Goal: Task Accomplishment & Management: Manage account settings

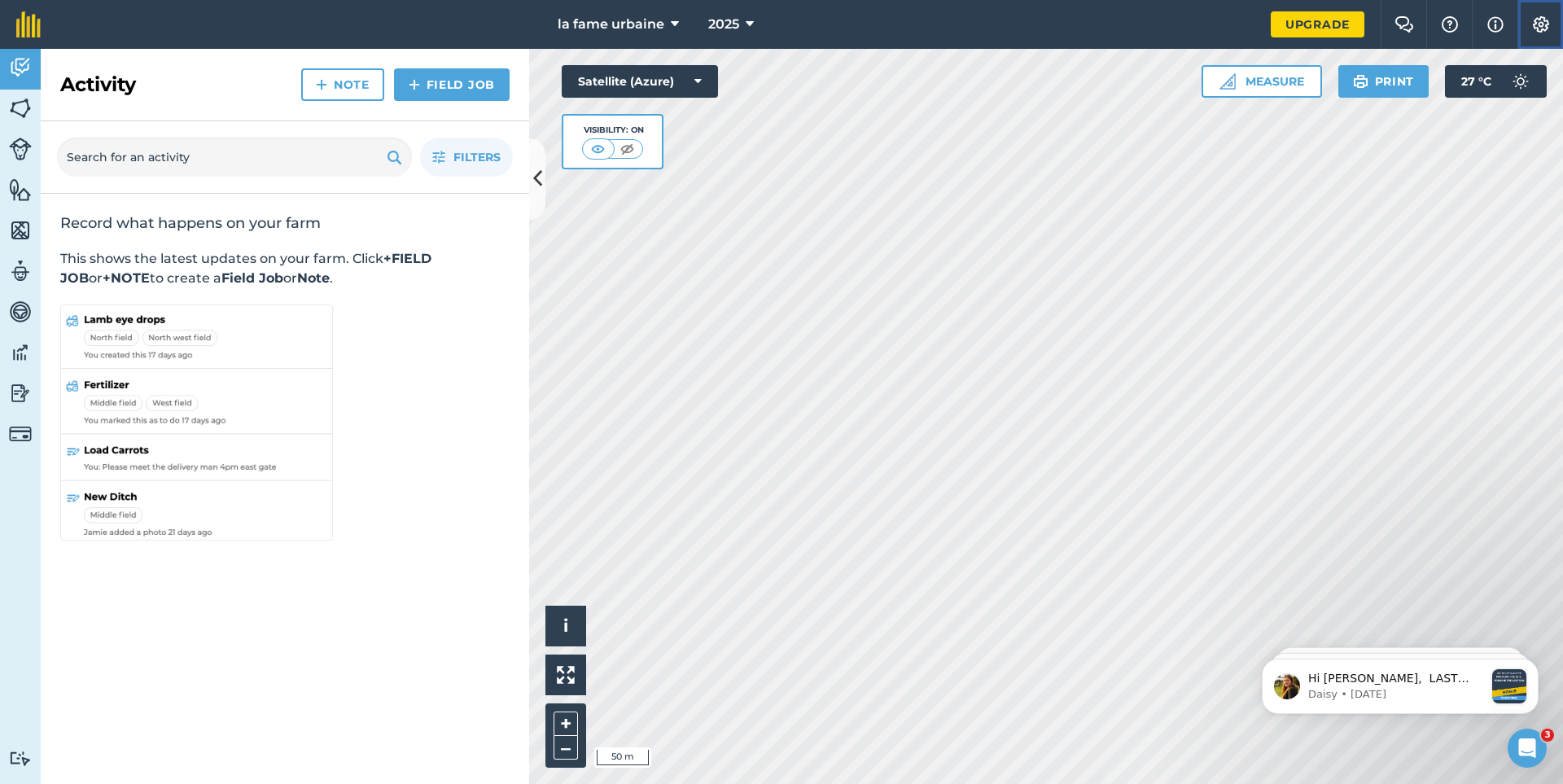
click at [1541, 23] on img at bounding box center [1540, 24] width 19 height 16
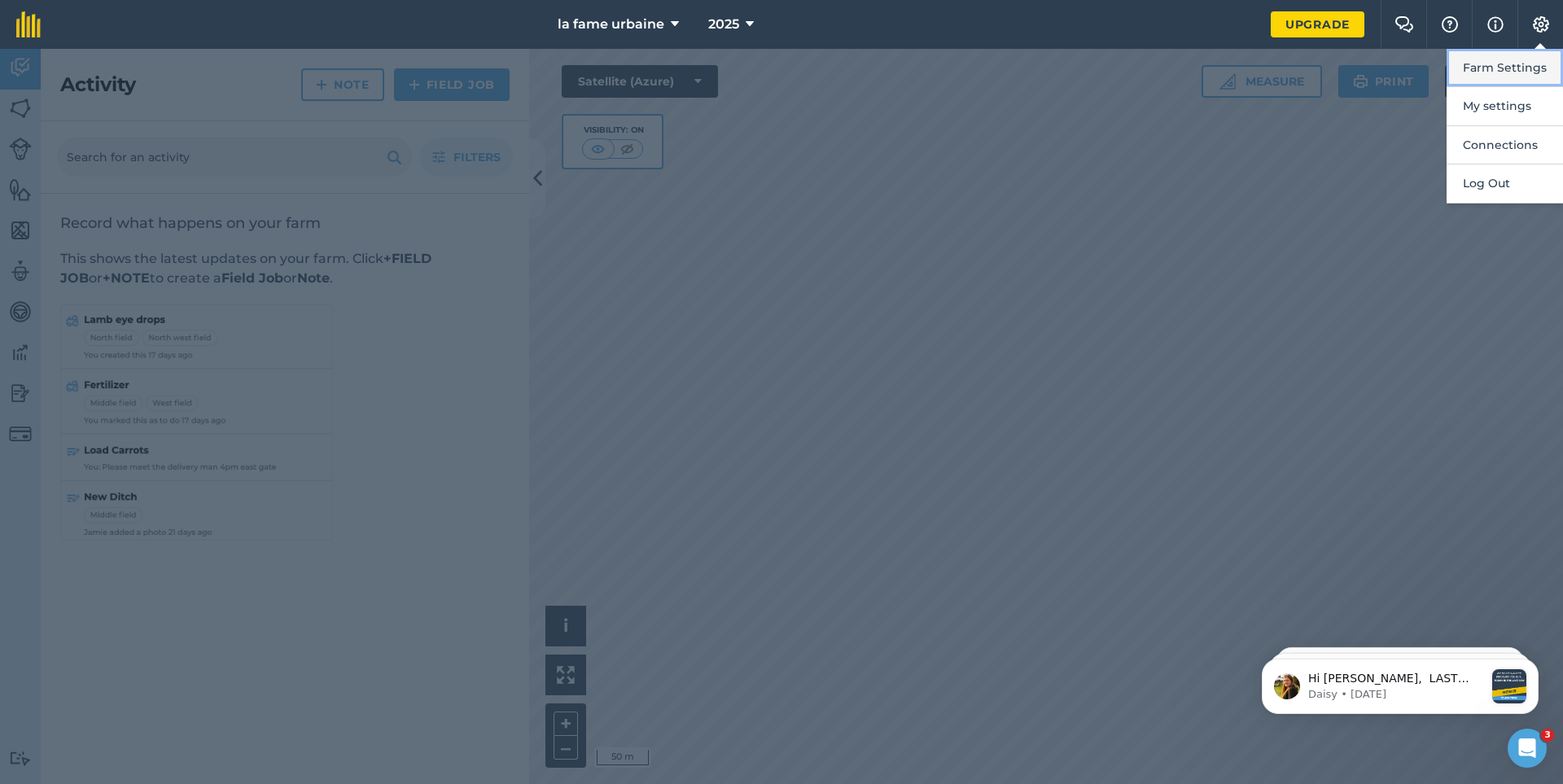
click at [1509, 63] on button "Farm Settings" at bounding box center [1505, 68] width 116 height 38
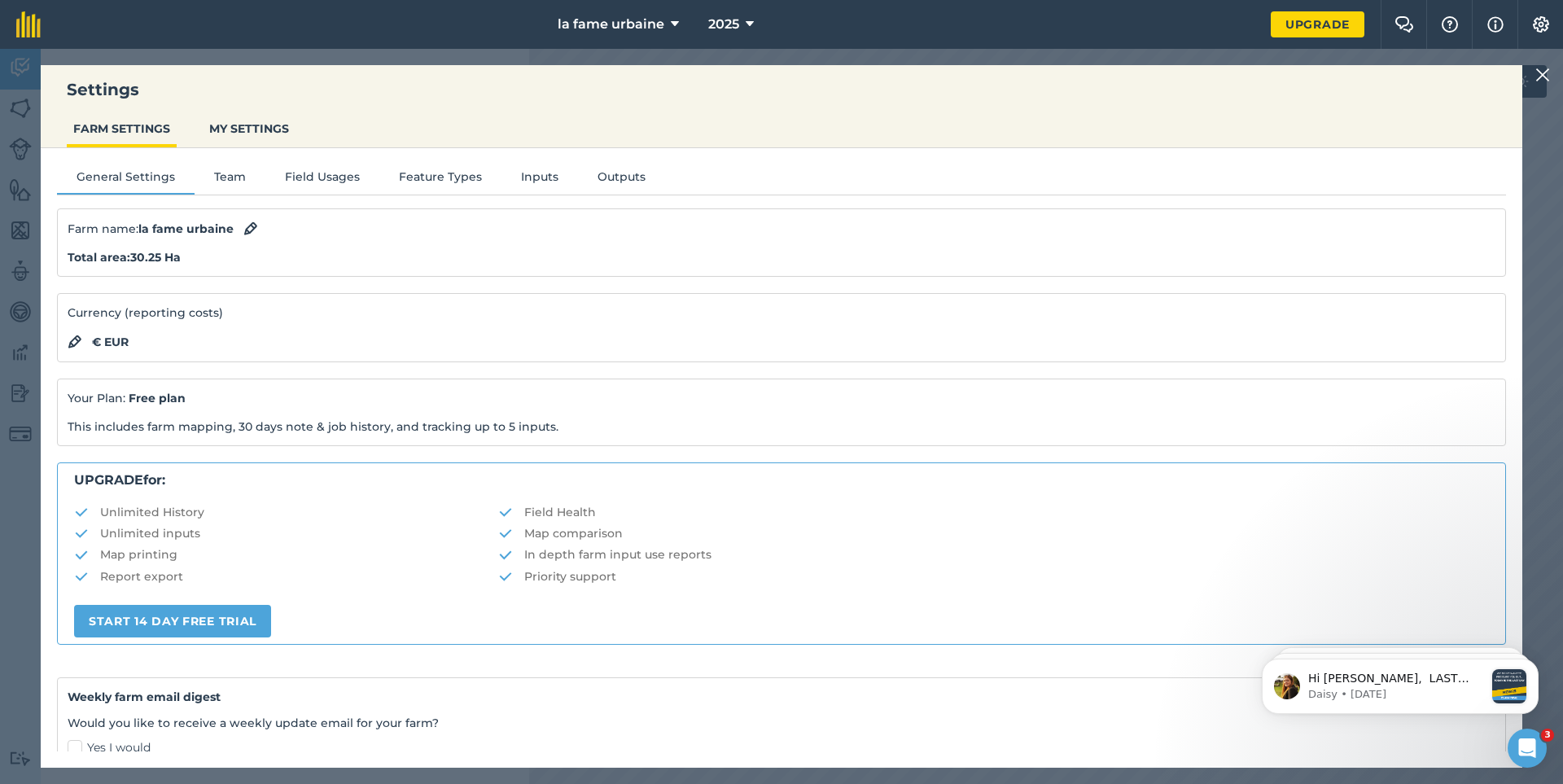
scroll to position [162, 0]
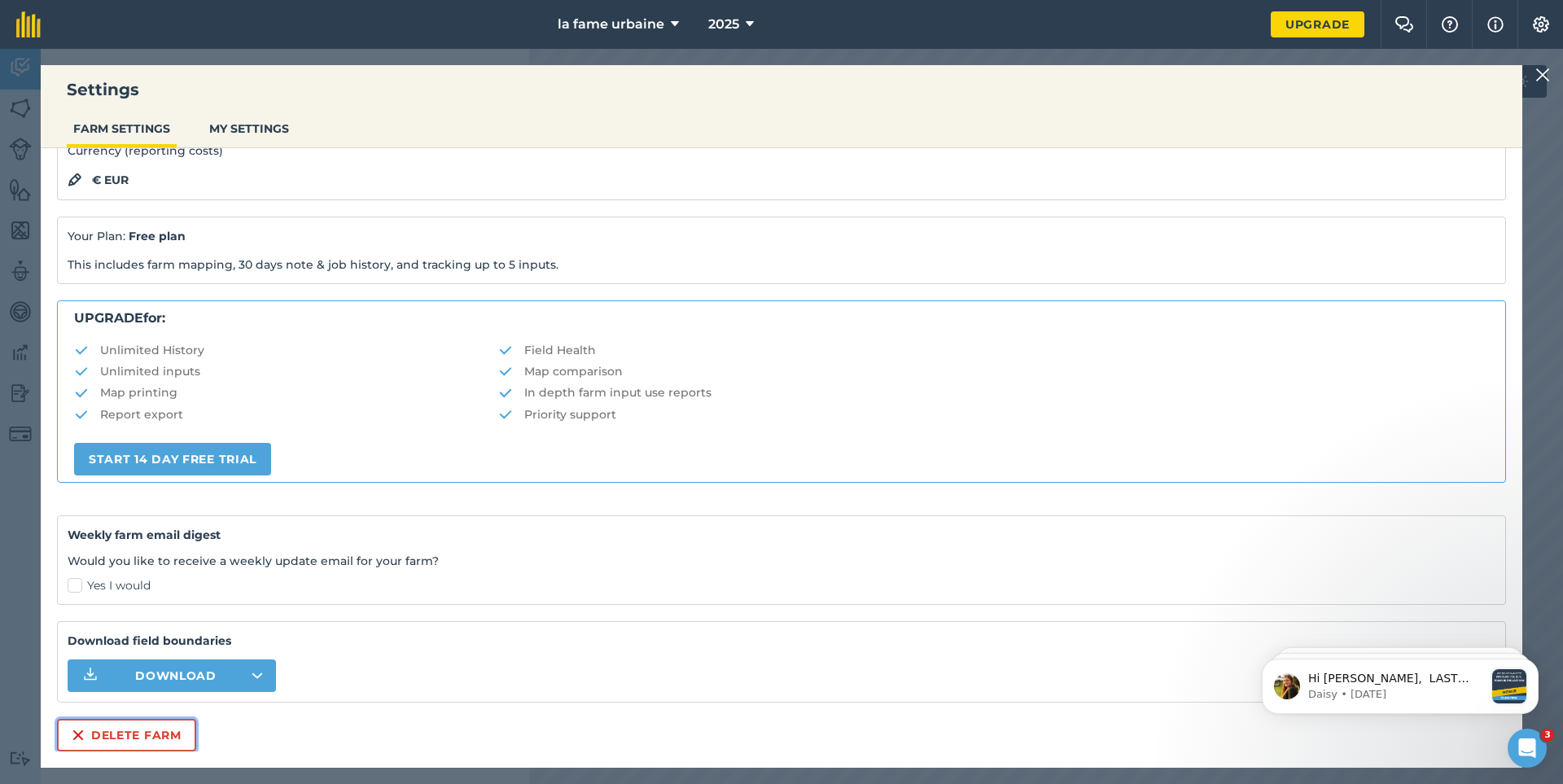
click at [122, 735] on button "Delete farm" at bounding box center [127, 735] width 139 height 32
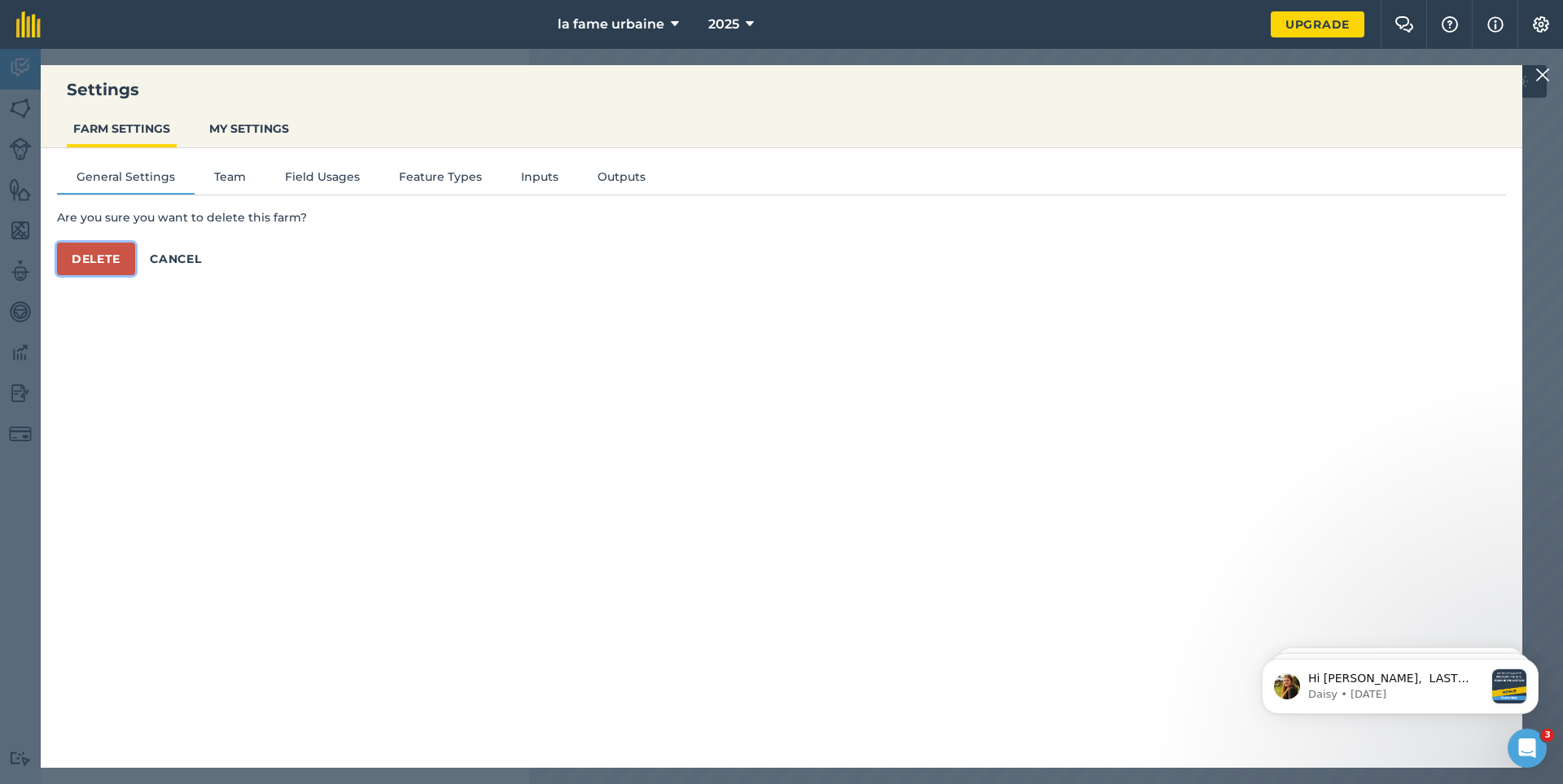
click at [116, 257] on button "Delete" at bounding box center [96, 258] width 78 height 32
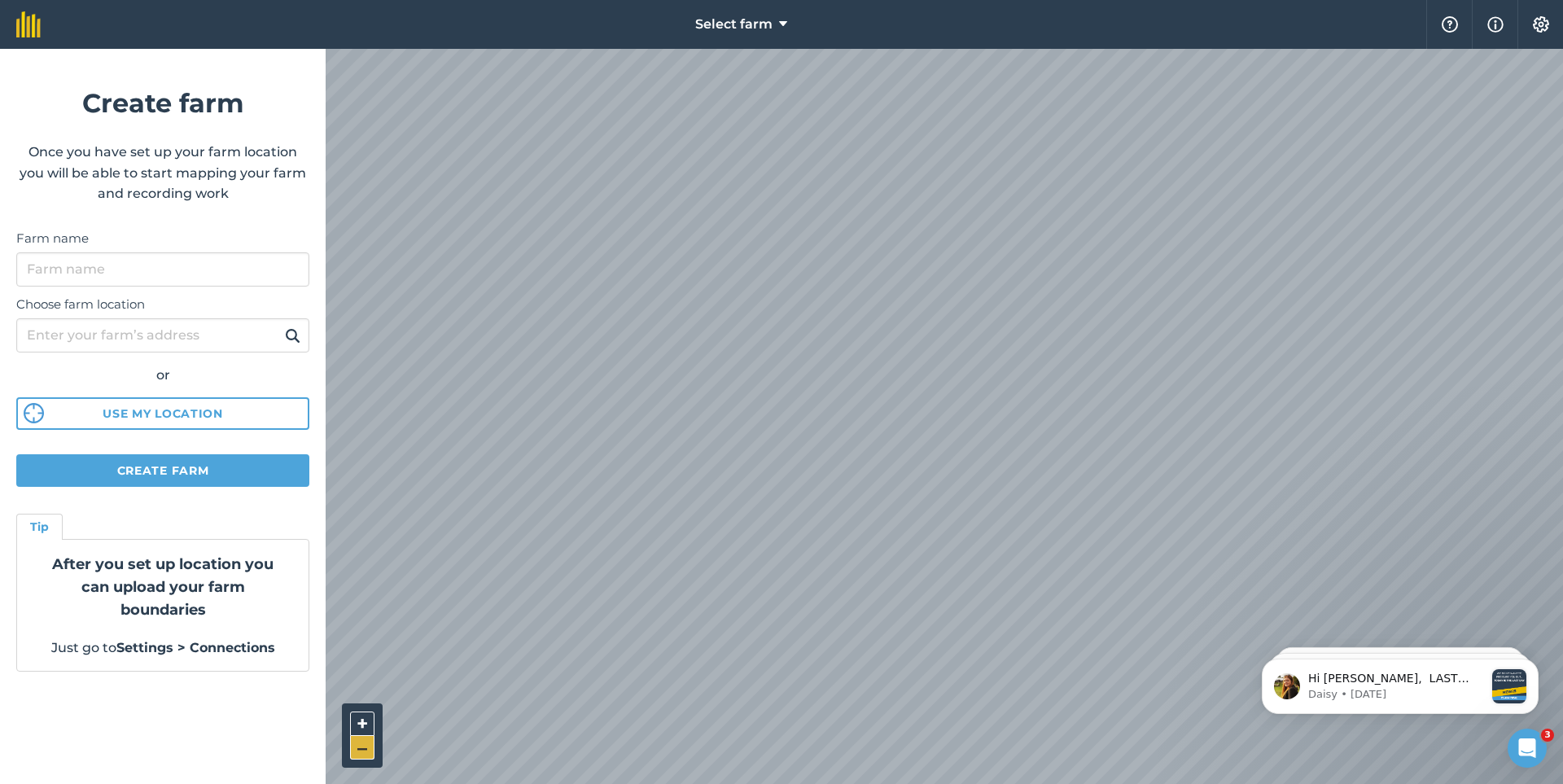
click at [350, 749] on button "–" at bounding box center [362, 747] width 24 height 23
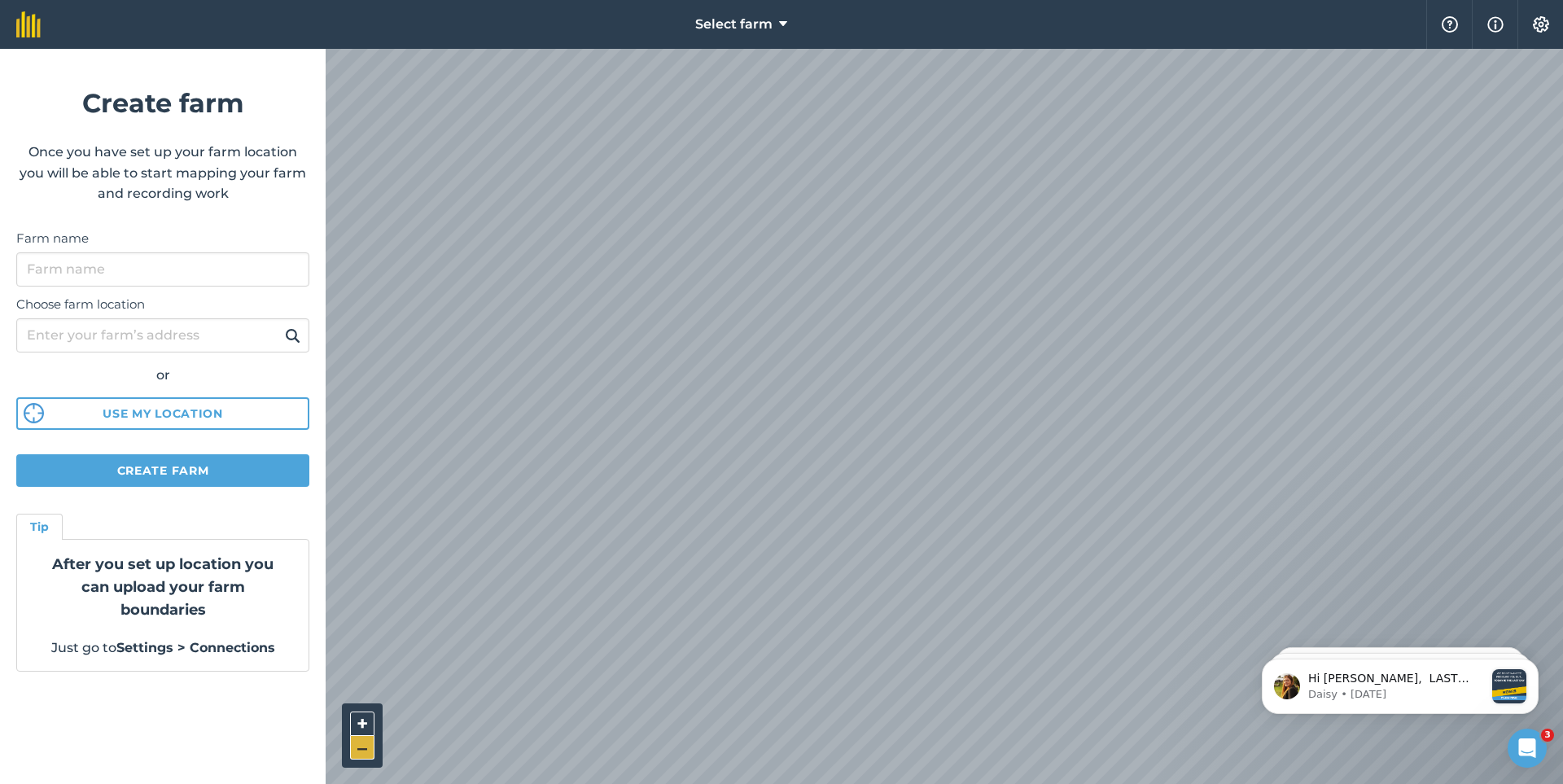
click at [350, 749] on button "–" at bounding box center [362, 747] width 24 height 23
click at [64, 278] on input "Farm name" at bounding box center [162, 269] width 293 height 34
type input "firefly fRAM"
click at [129, 332] on input "Choose farm location" at bounding box center [162, 335] width 293 height 34
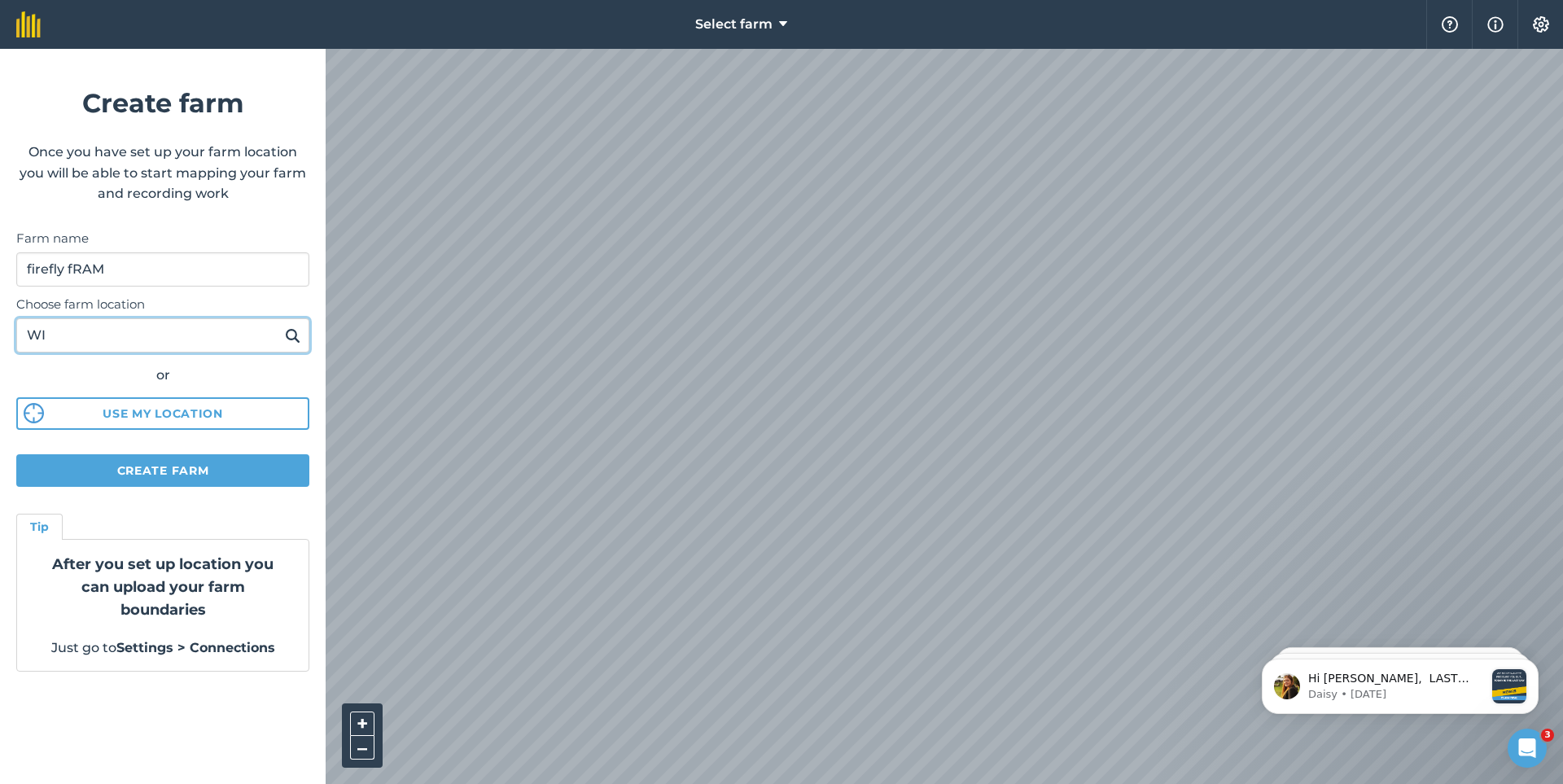
type input "W"
type input "wichita"
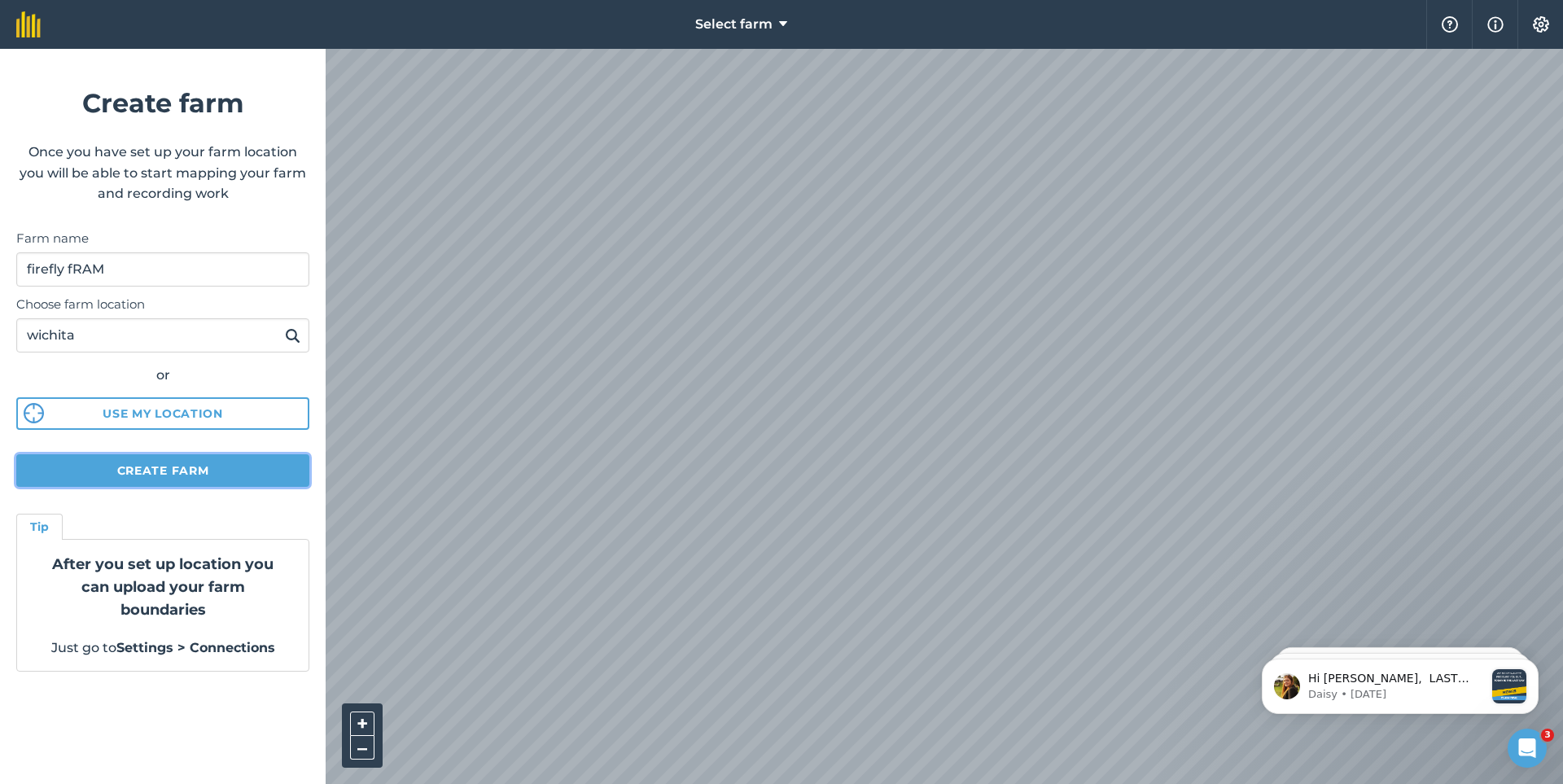
click at [161, 476] on button "Create farm" at bounding box center [162, 470] width 293 height 32
click at [181, 471] on button "Create farm" at bounding box center [162, 470] width 293 height 32
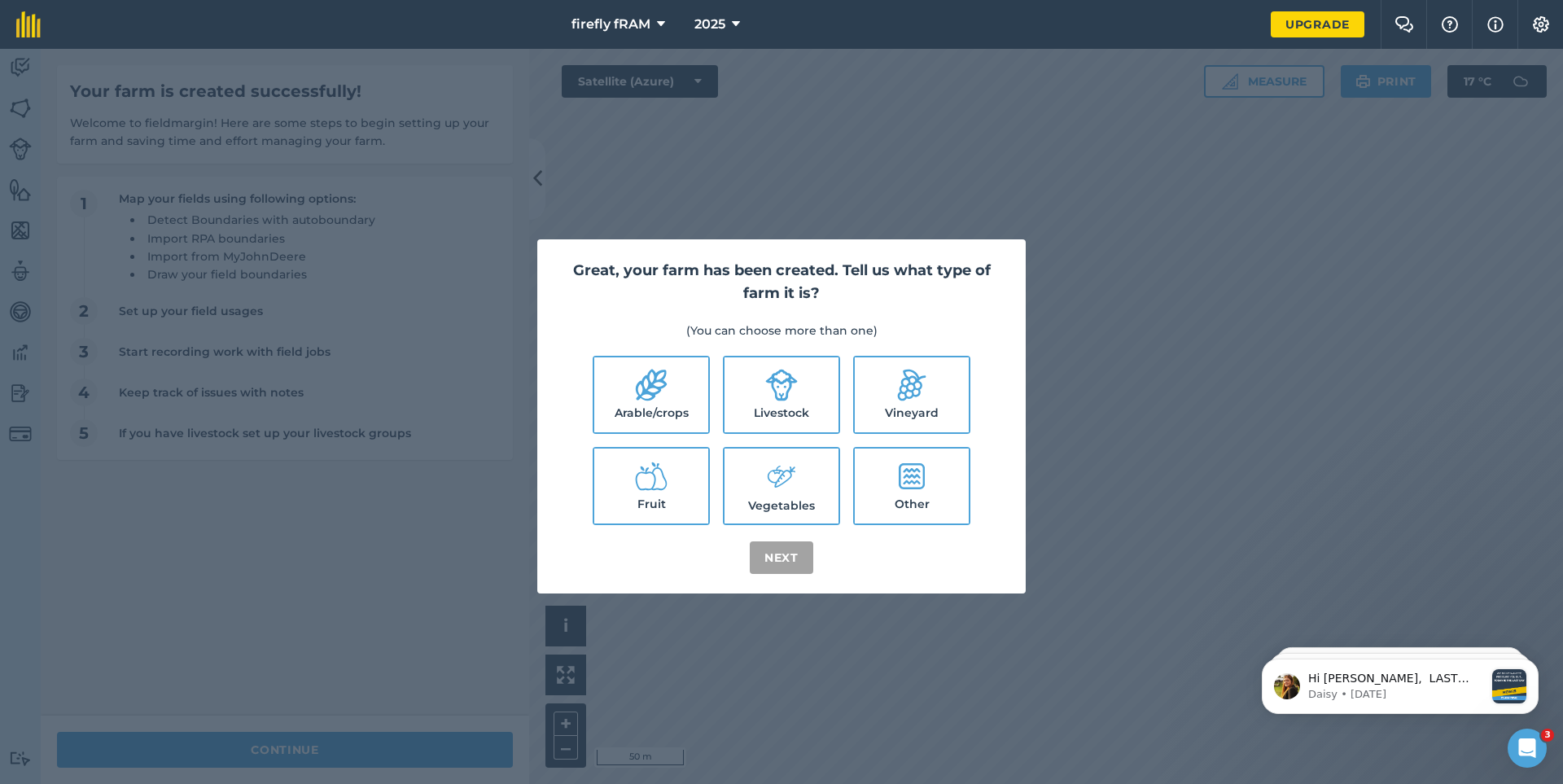
click at [621, 405] on label "Arable/crops" at bounding box center [650, 395] width 114 height 75
checkbox input "true"
click at [785, 556] on button "Next" at bounding box center [781, 557] width 63 height 32
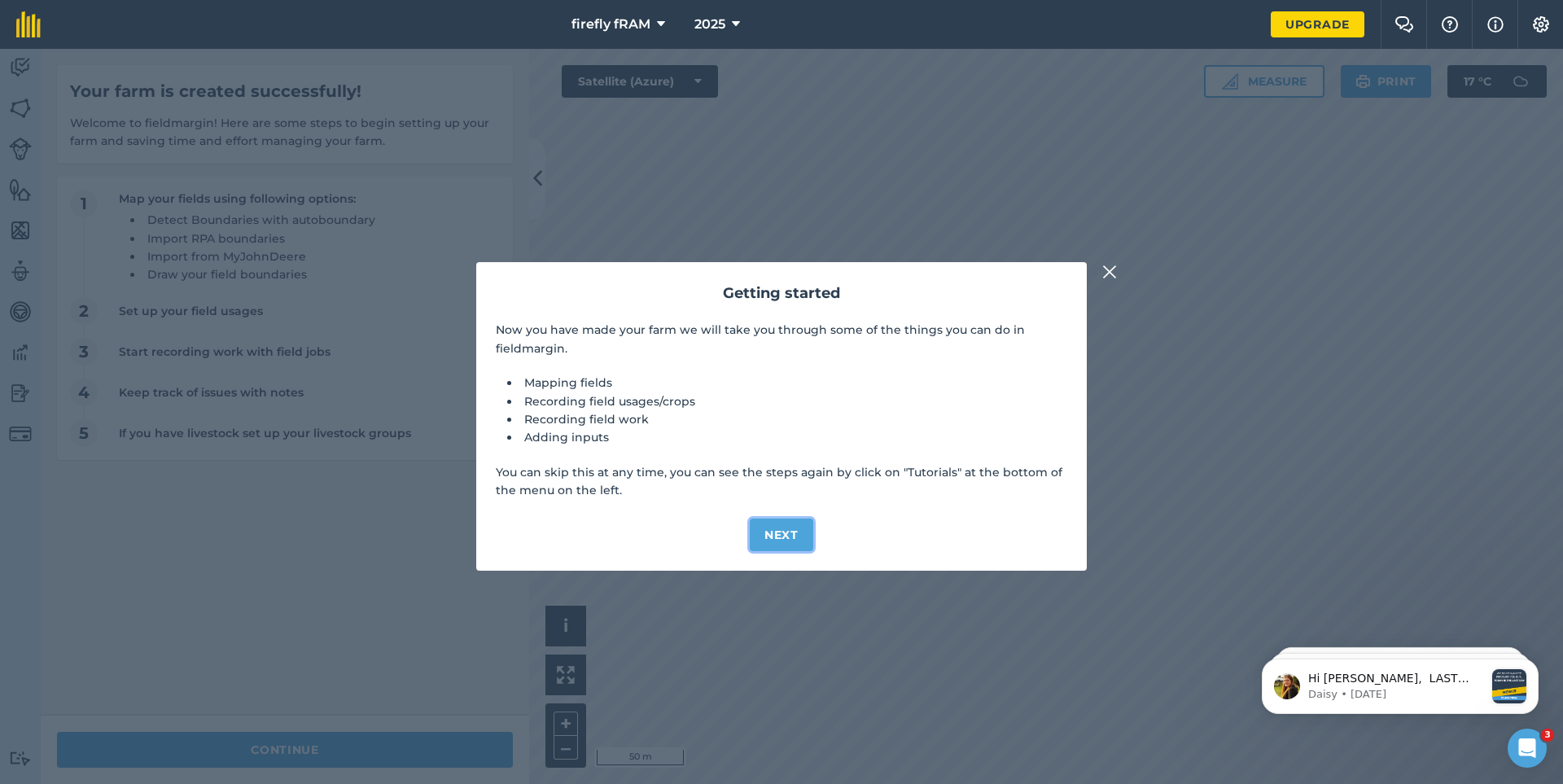
click at [785, 538] on button "Next" at bounding box center [781, 534] width 63 height 32
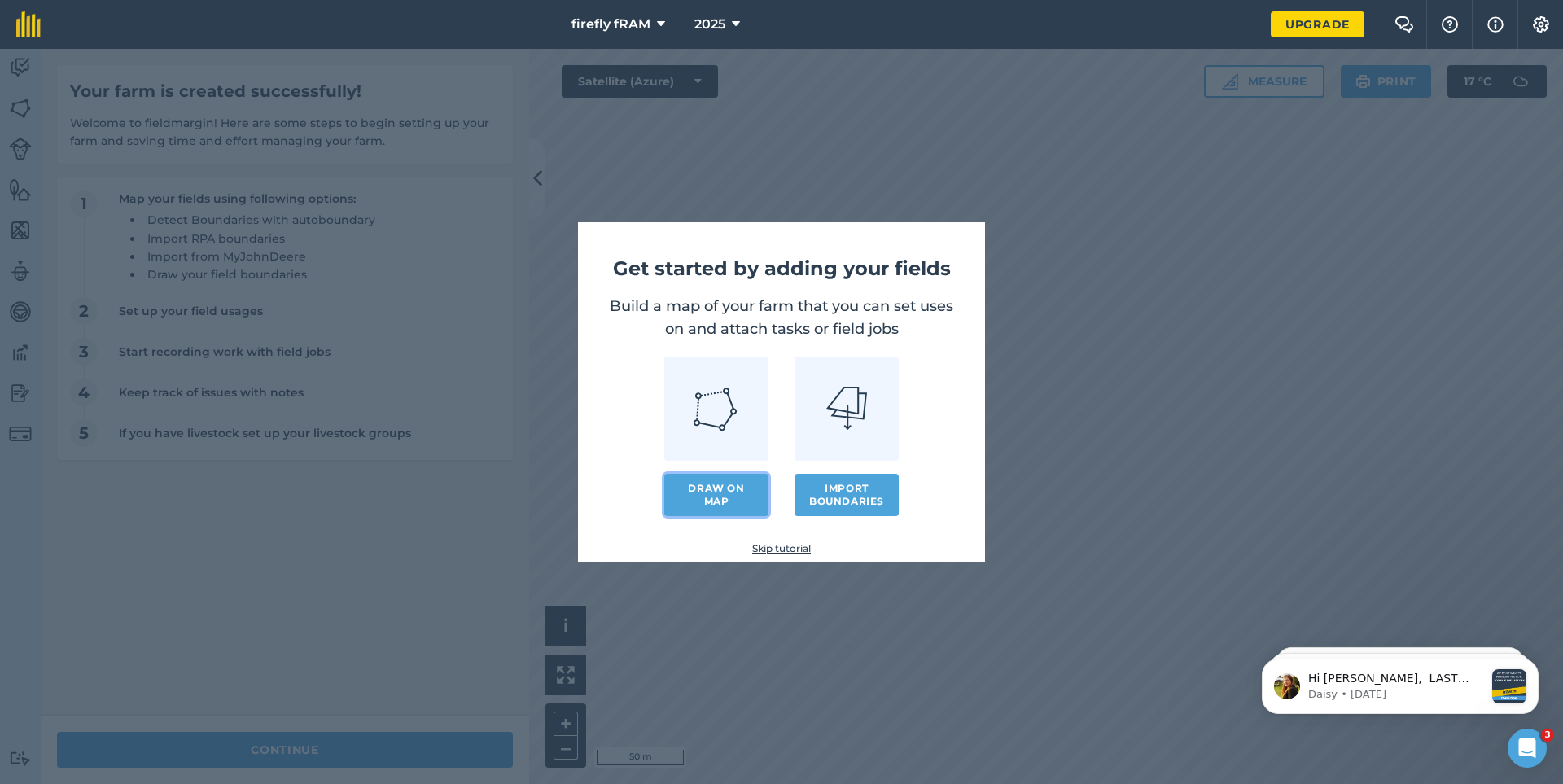
click at [713, 495] on link "Draw on map" at bounding box center [716, 495] width 104 height 43
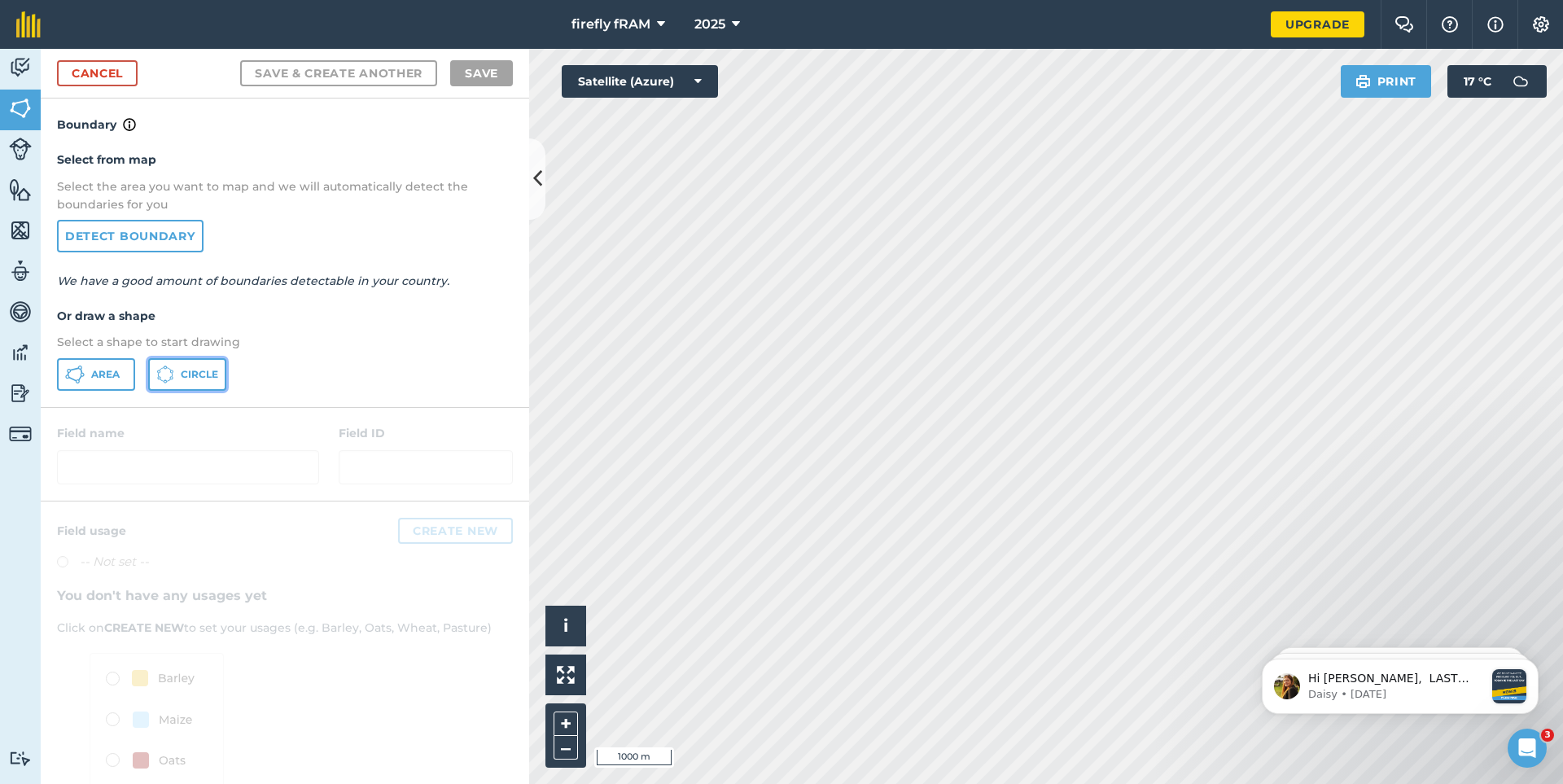
click at [193, 383] on button "Circle" at bounding box center [188, 373] width 78 height 32
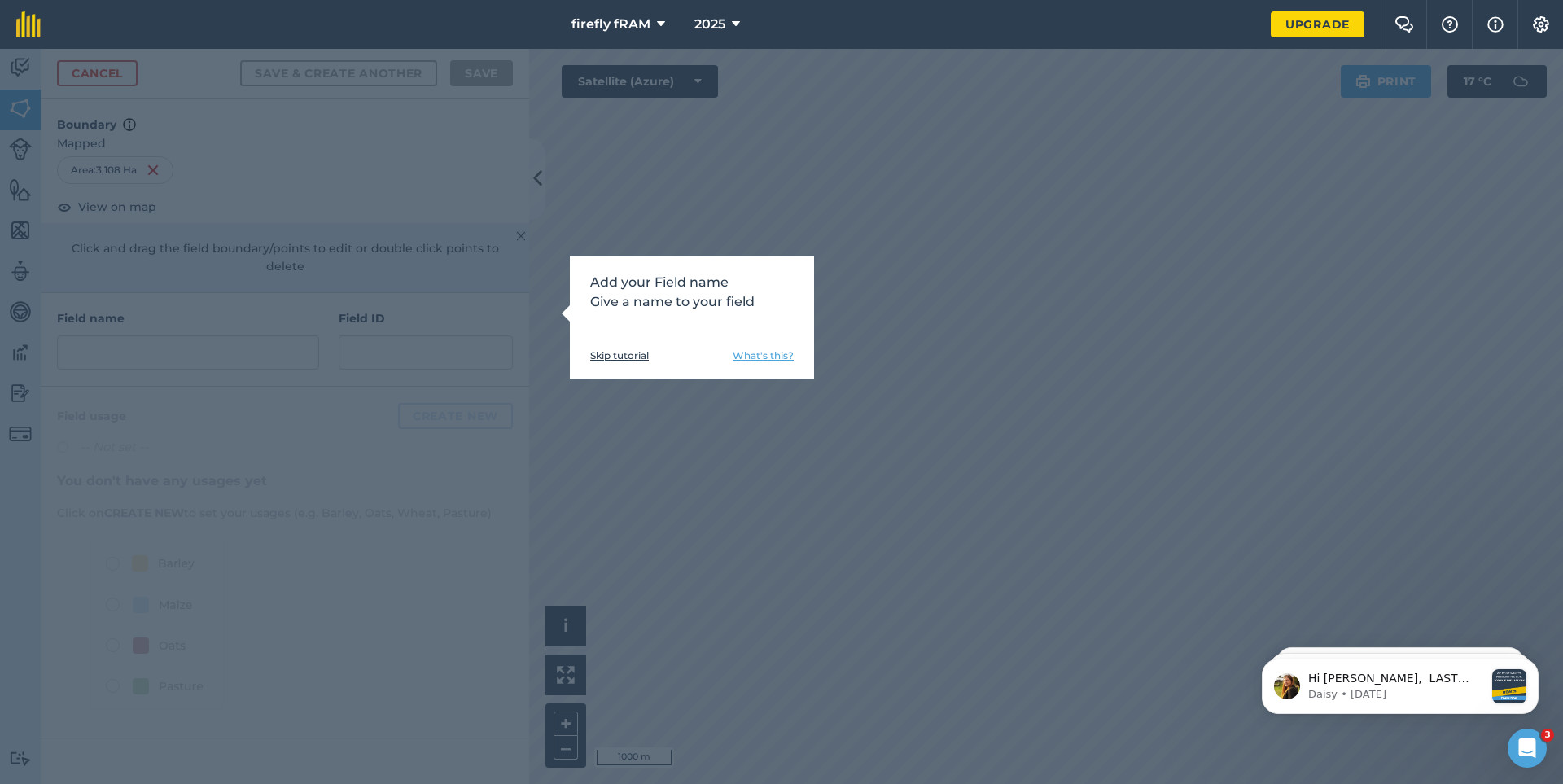
click at [616, 355] on link "Skip tutorial" at bounding box center [619, 355] width 58 height 13
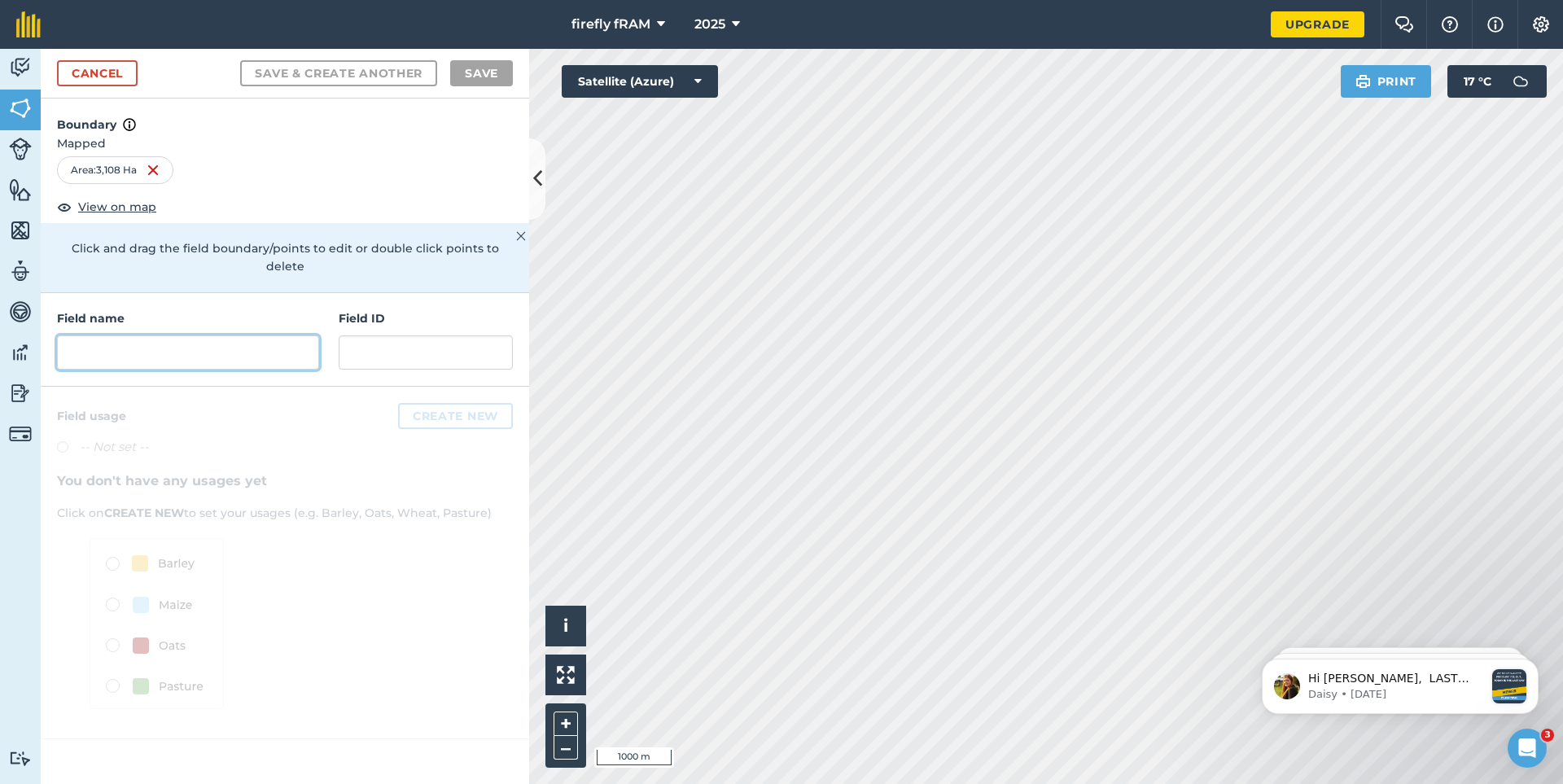
drag, startPoint x: 136, startPoint y: 328, endPoint x: 91, endPoint y: 331, distance: 45.1
click at [91, 335] on input "text" at bounding box center [188, 352] width 262 height 34
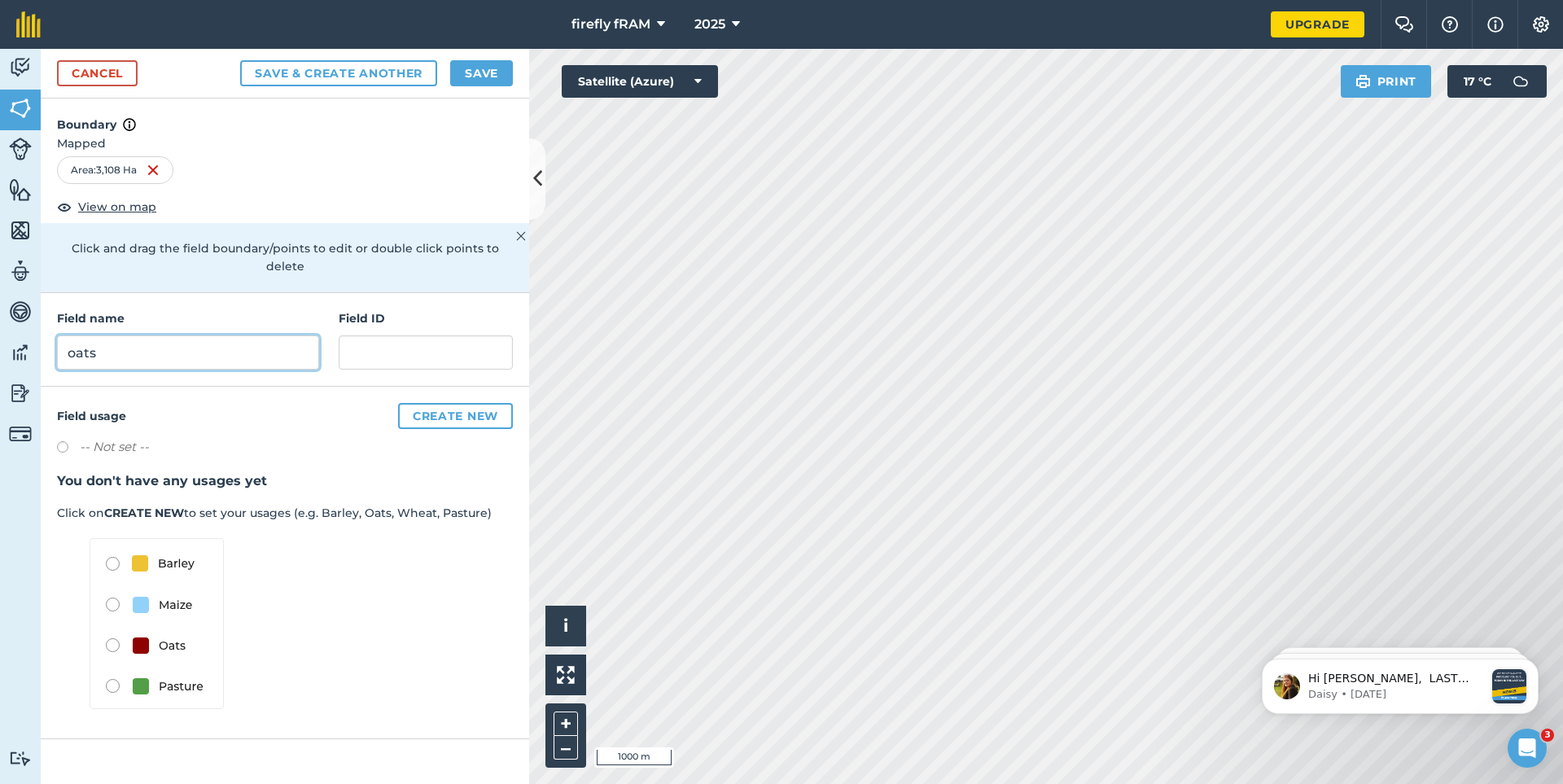
type input "oats"
click at [427, 403] on button "Create new" at bounding box center [455, 416] width 115 height 26
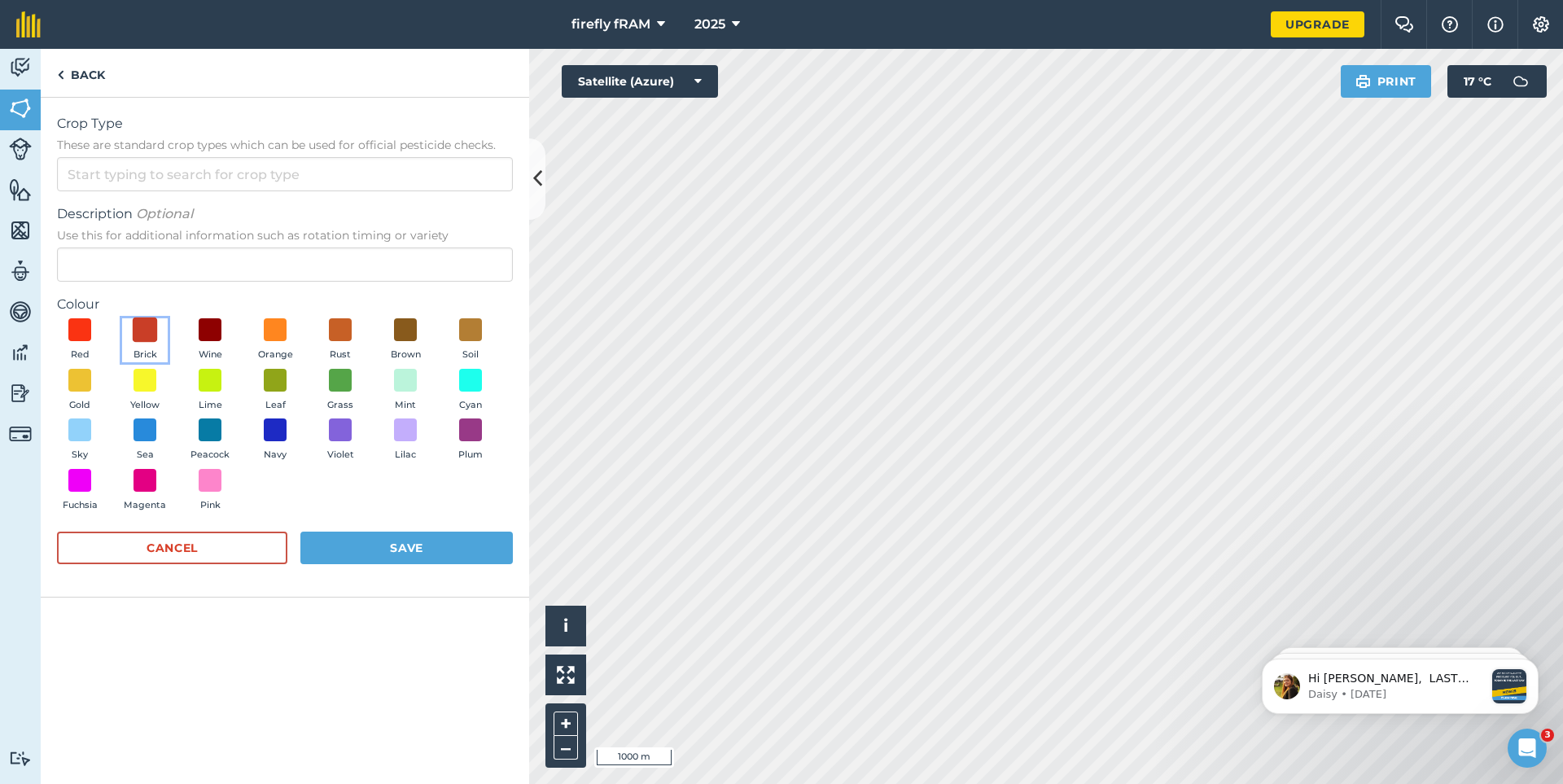
click at [142, 334] on span at bounding box center [145, 330] width 25 height 25
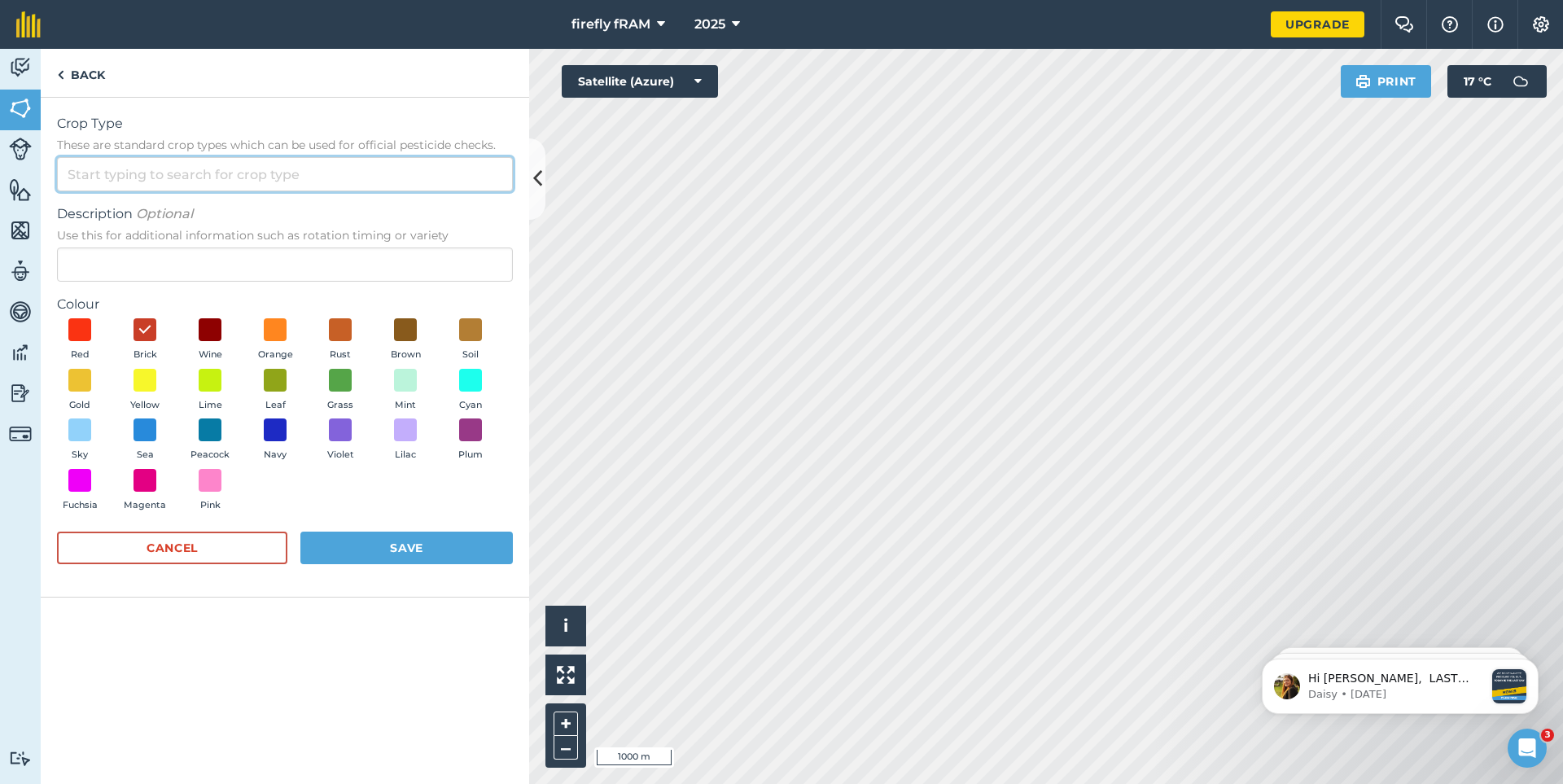
click at [144, 177] on input "Crop Type These are standard crop types which can be used for official pesticid…" at bounding box center [285, 174] width 456 height 34
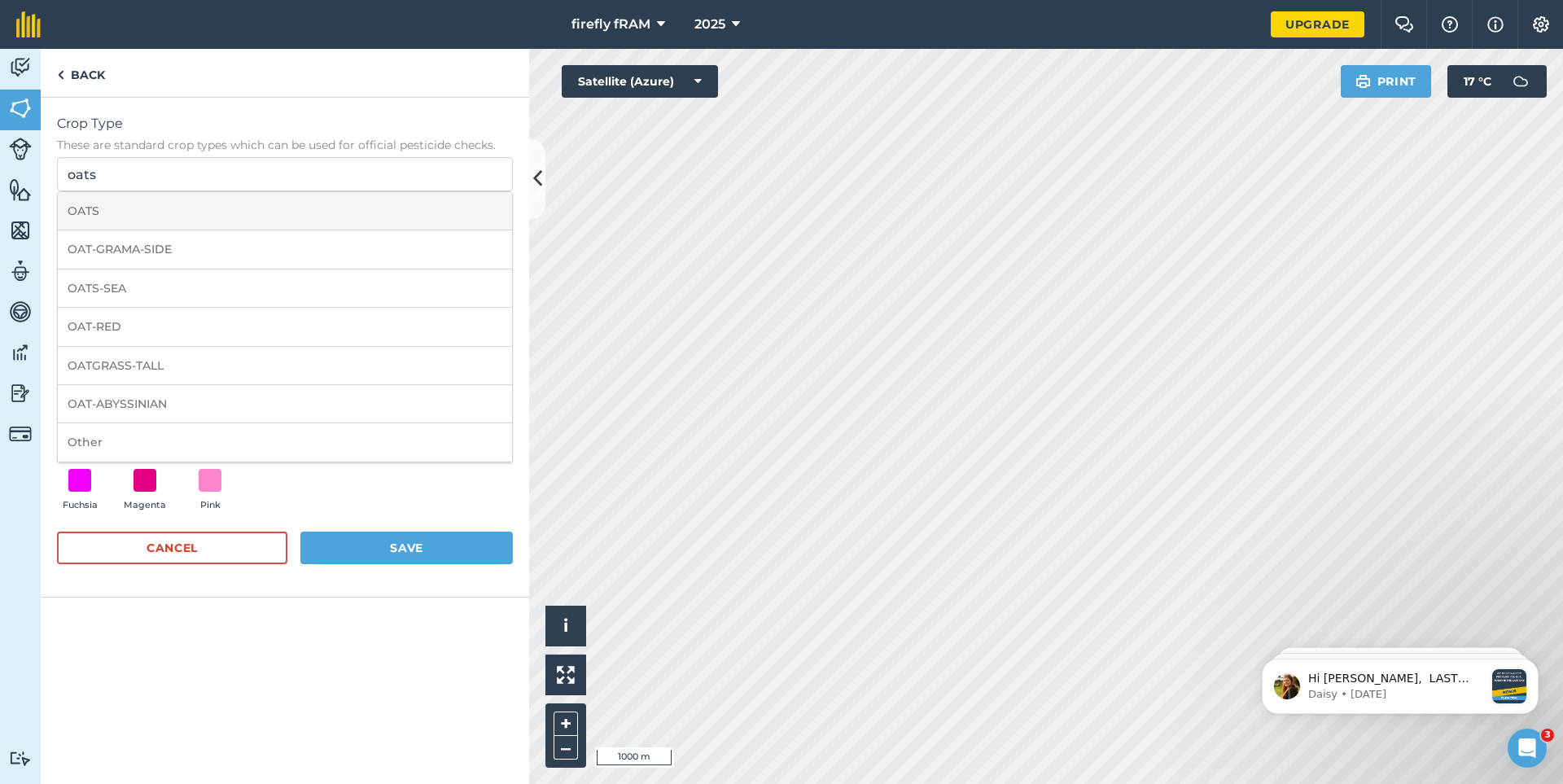
click at [117, 214] on li "OATS" at bounding box center [285, 211] width 454 height 38
type input "OATS"
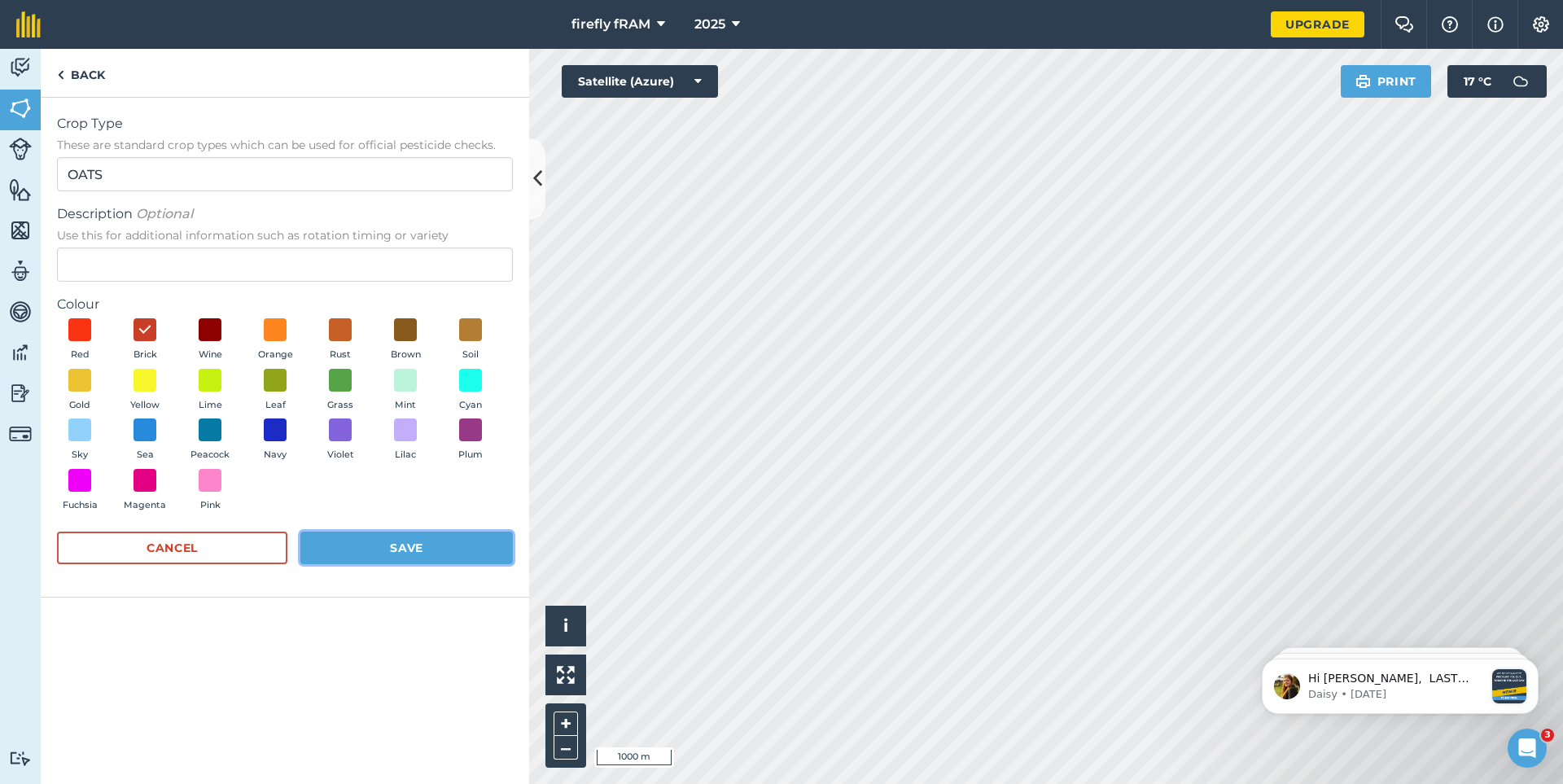
click at [400, 550] on button "Save" at bounding box center [406, 547] width 213 height 32
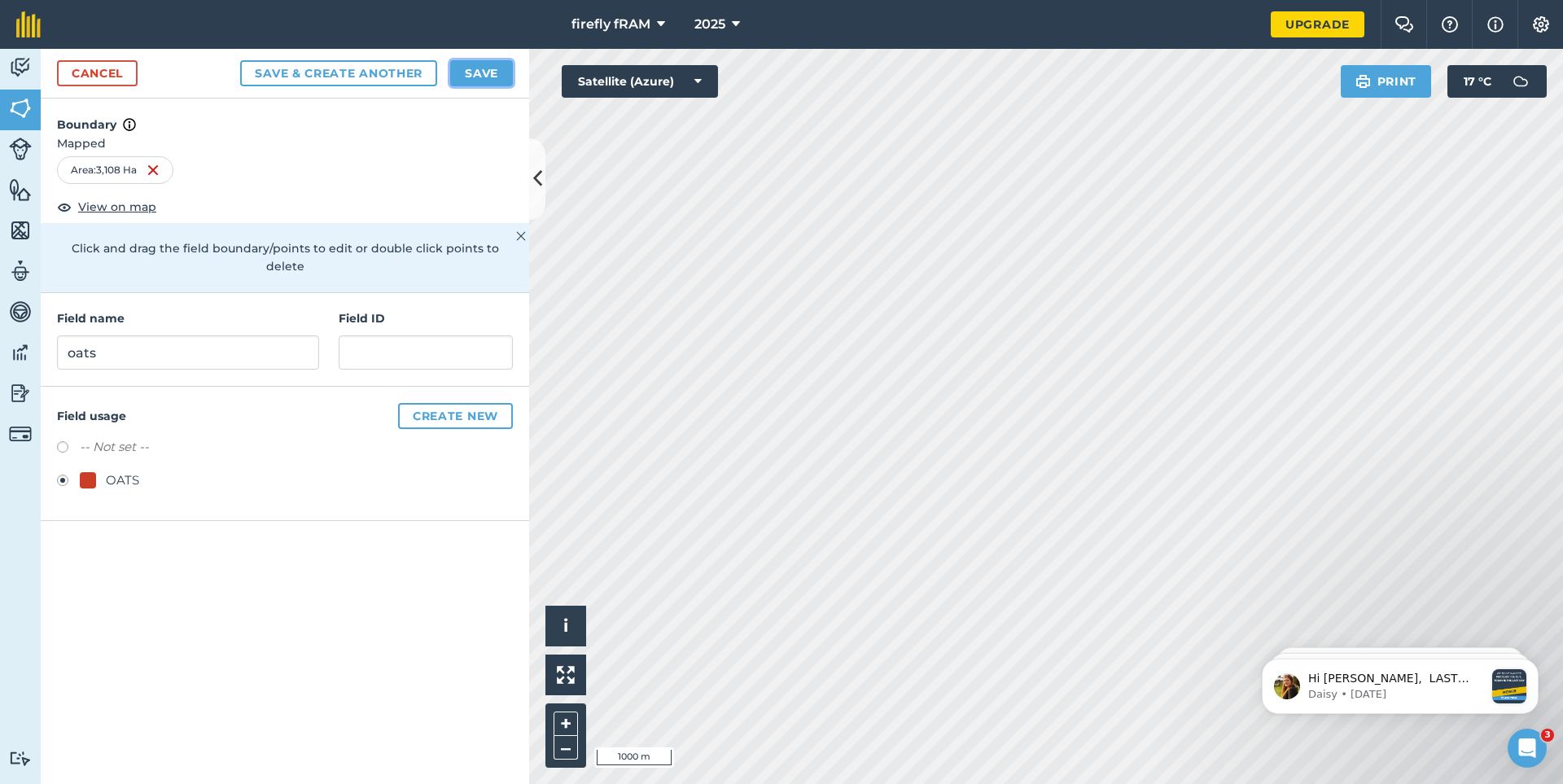
click at [484, 77] on button "Save" at bounding box center [481, 73] width 63 height 26
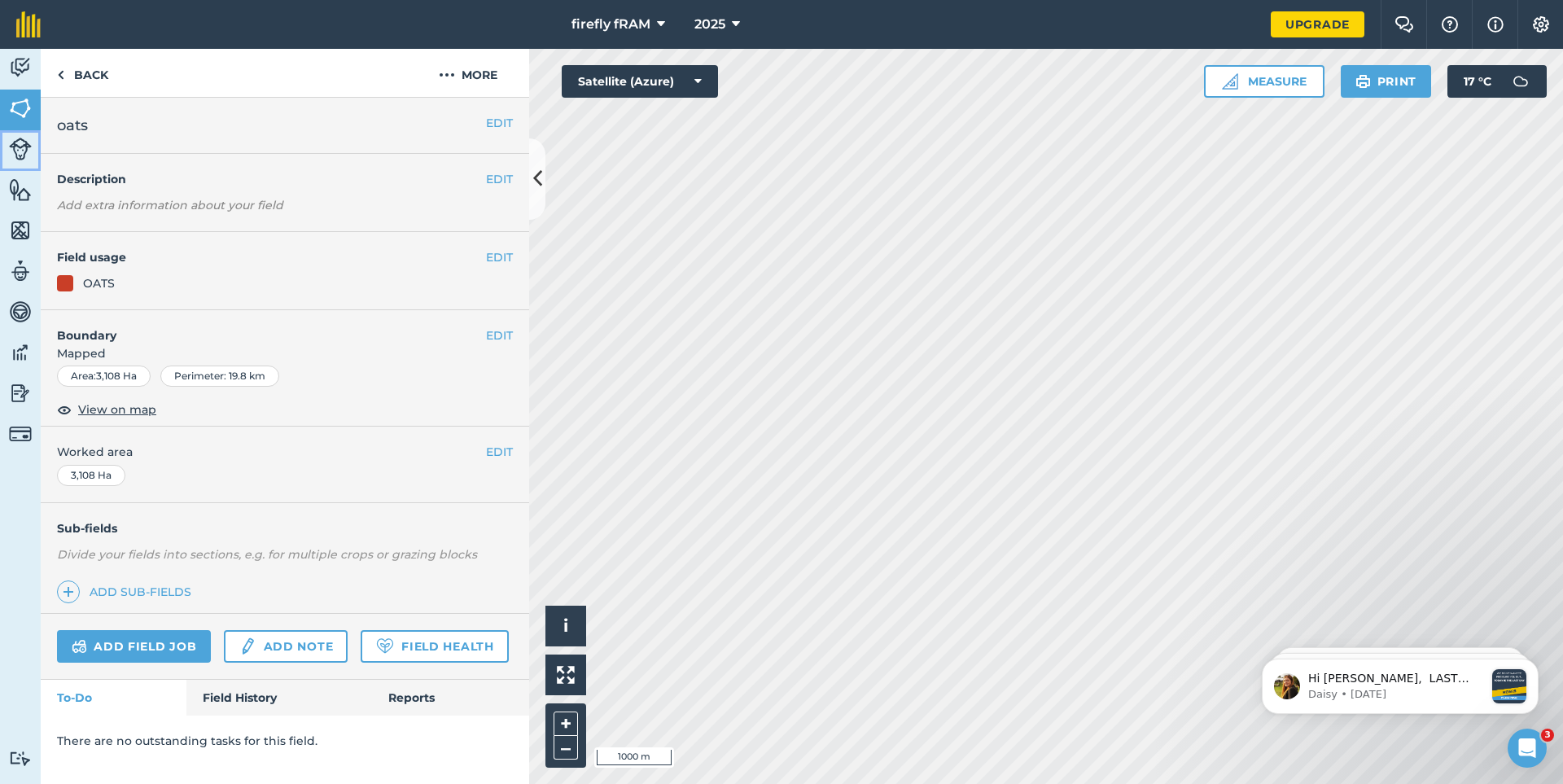
click at [19, 146] on img at bounding box center [20, 148] width 23 height 23
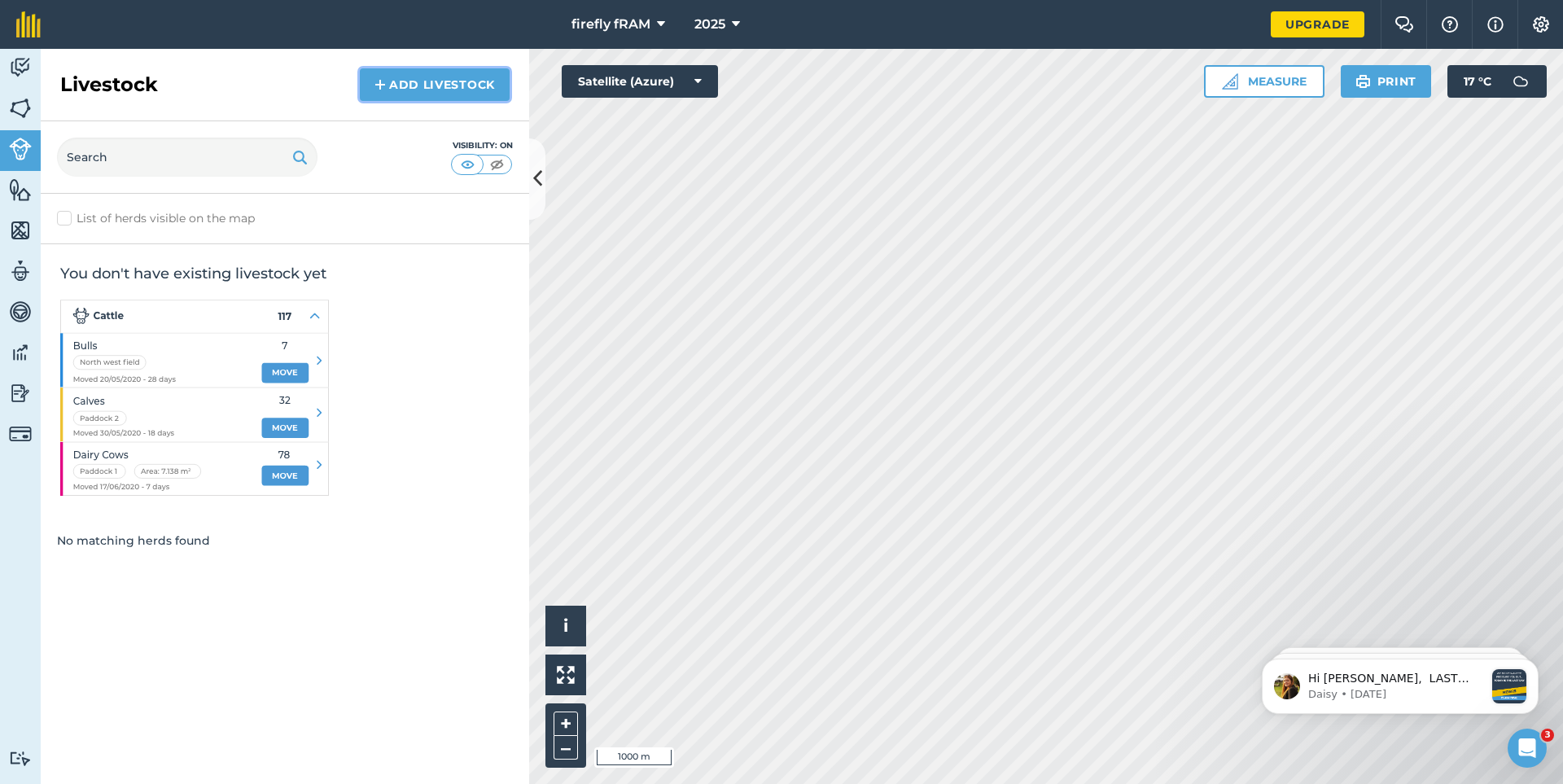
click at [419, 86] on link "Add Livestock" at bounding box center [434, 84] width 149 height 32
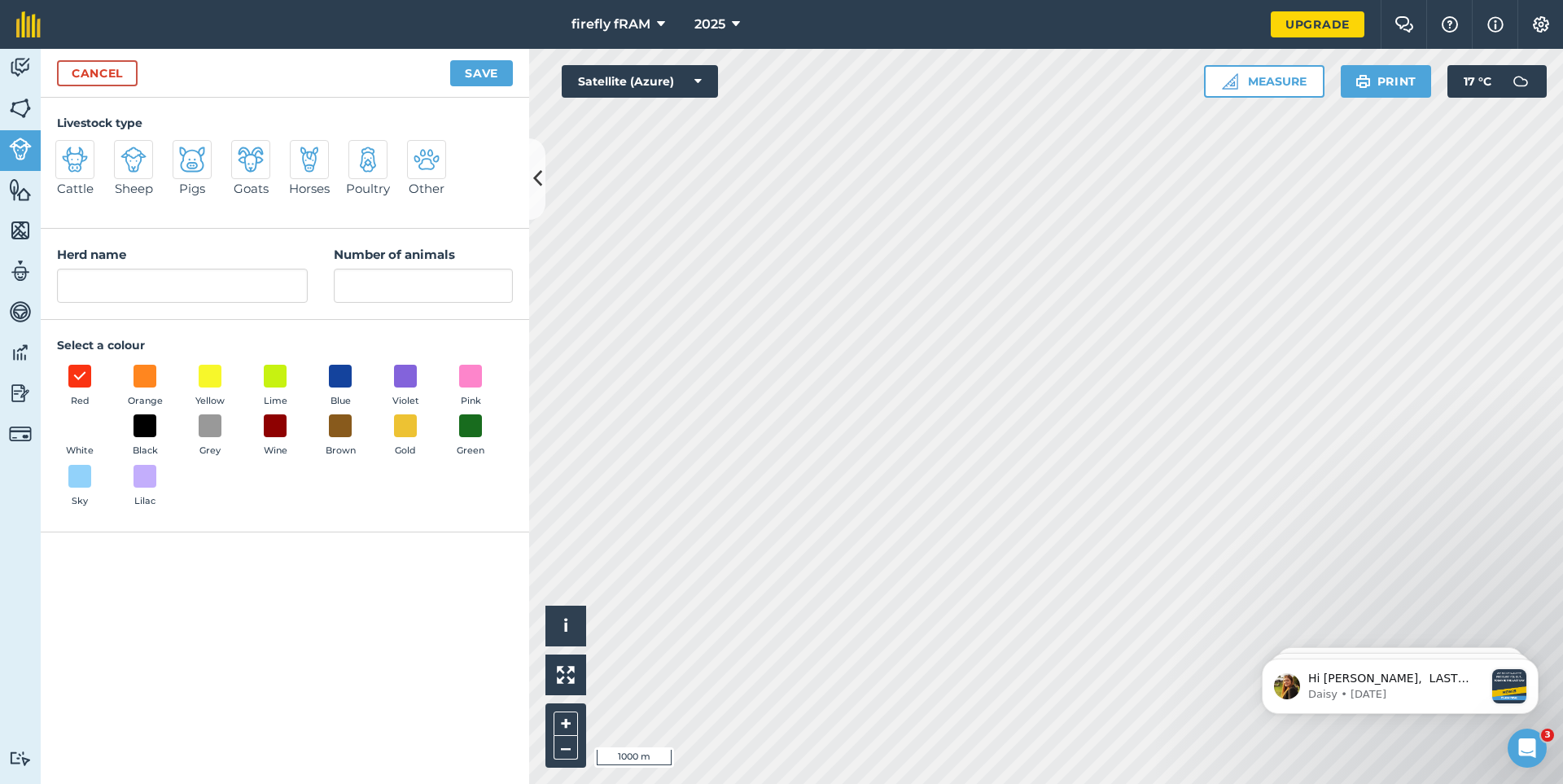
click at [72, 158] on img at bounding box center [75, 160] width 26 height 26
click at [68, 150] on input "Cattle" at bounding box center [63, 145] width 10 height 10
radio input "true"
click at [214, 425] on span at bounding box center [210, 425] width 25 height 25
click at [122, 303] on input "Cattle" at bounding box center [182, 285] width 251 height 34
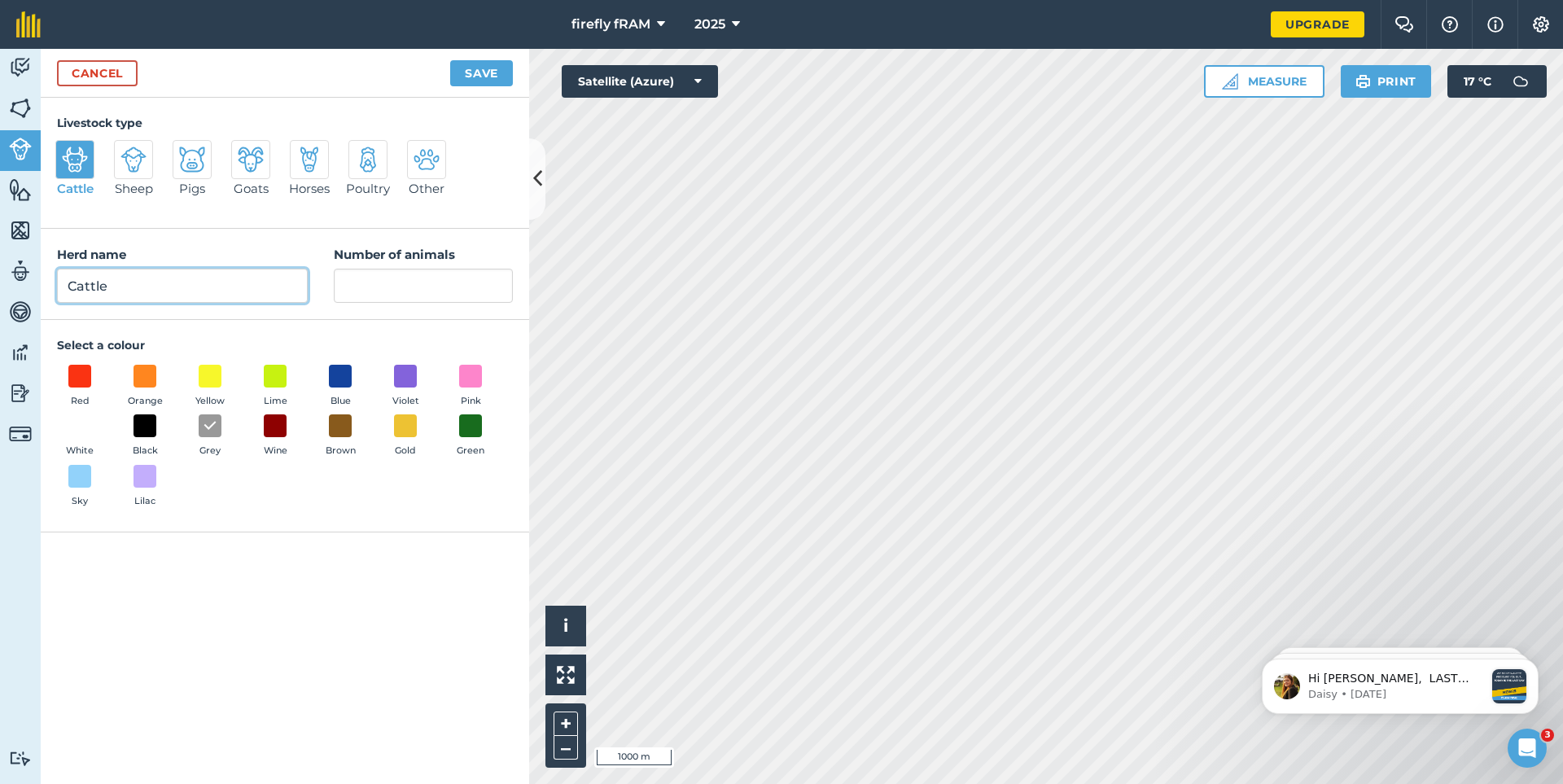
click at [117, 299] on input "Cattle" at bounding box center [182, 285] width 251 height 34
type input "dasy"
click at [371, 294] on input "Number of animals" at bounding box center [423, 285] width 179 height 34
type input "45"
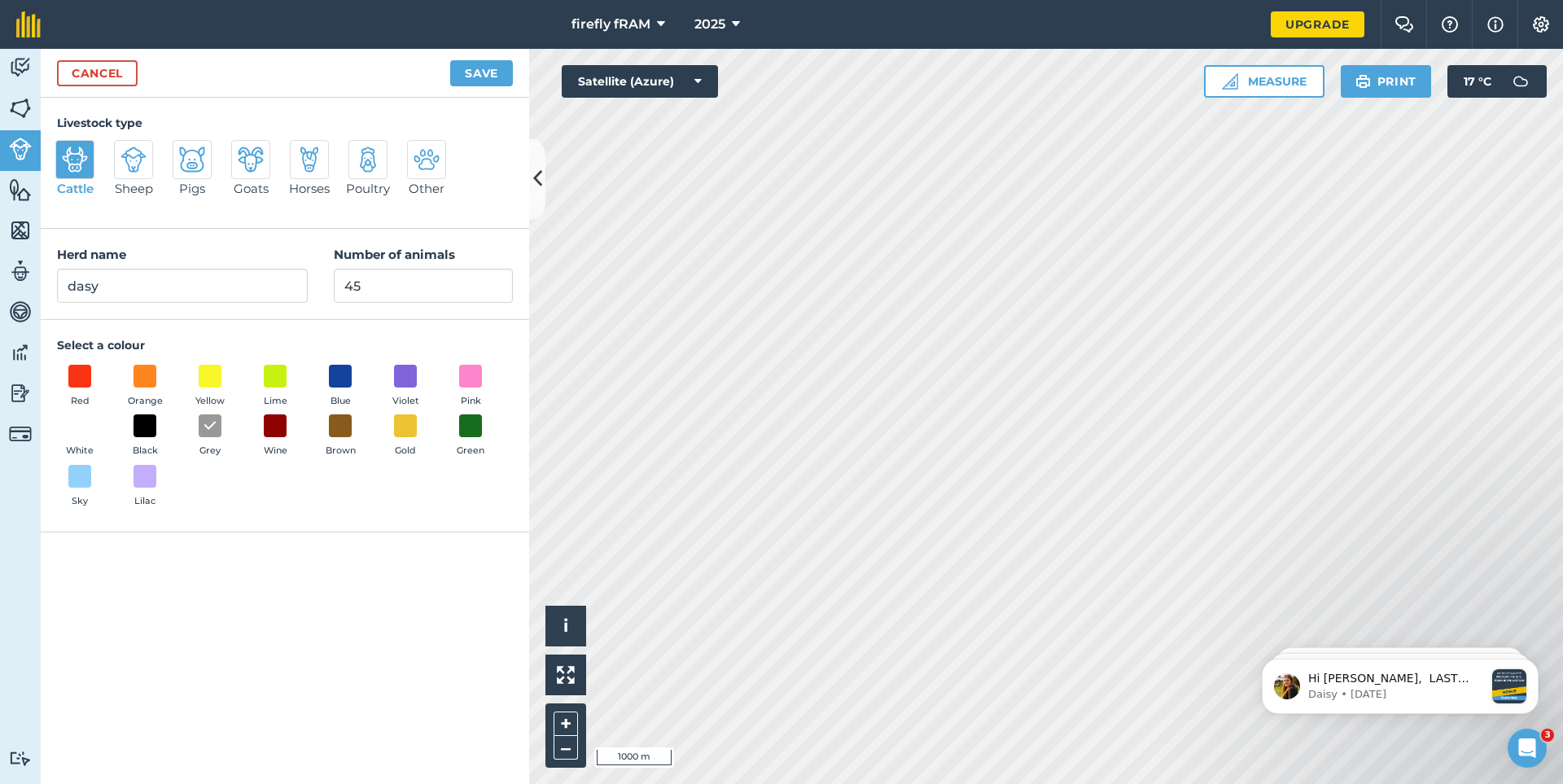
click at [478, 49] on div "Cancel Save" at bounding box center [285, 73] width 488 height 49
click at [477, 65] on button "Save" at bounding box center [481, 73] width 63 height 26
